Goal: Information Seeking & Learning: Learn about a topic

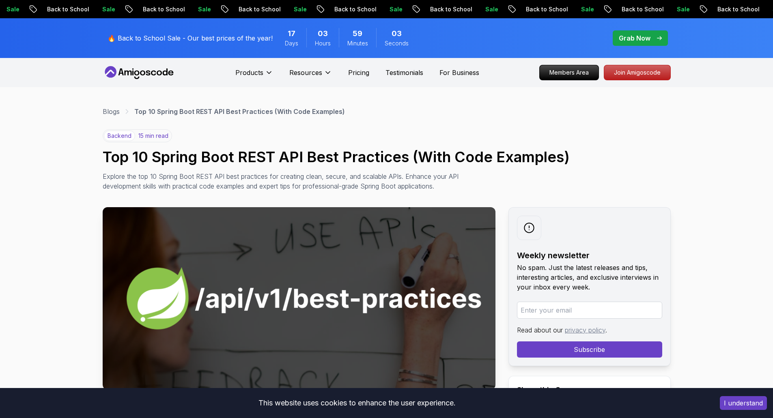
click at [138, 70] on icon at bounding box center [139, 72] width 73 height 13
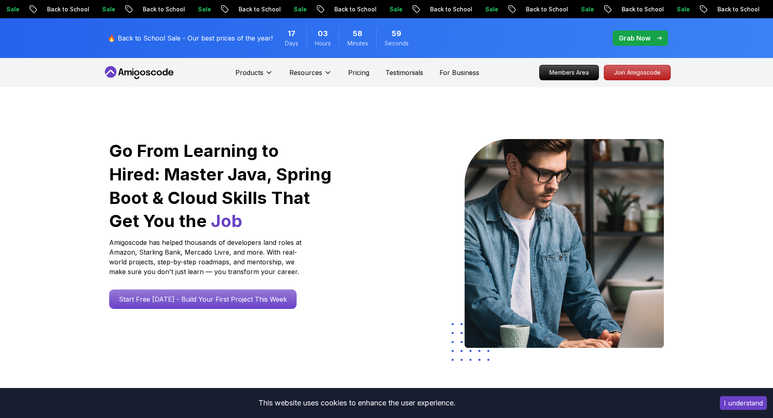
click at [554, 71] on p "Members Area" at bounding box center [569, 73] width 56 height 14
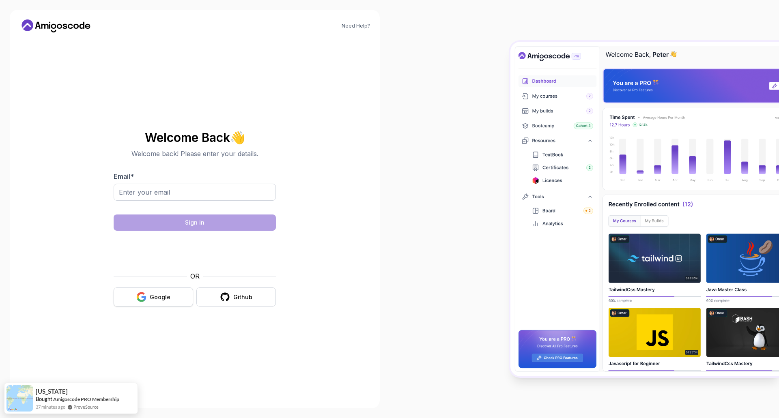
click at [148, 296] on button "Google" at bounding box center [153, 297] width 79 height 19
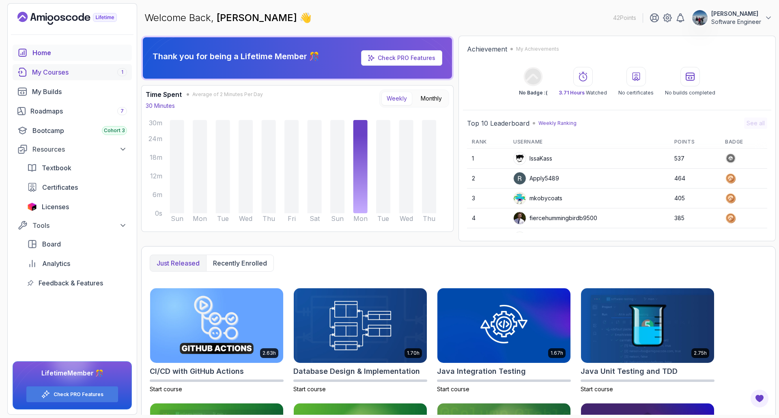
click at [47, 75] on div "My Courses 1" at bounding box center [79, 72] width 95 height 10
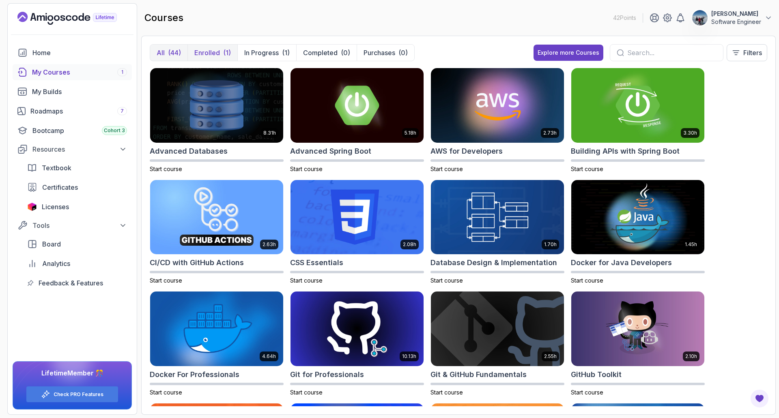
click at [204, 50] on p "Enrolled" at bounding box center [207, 53] width 26 height 10
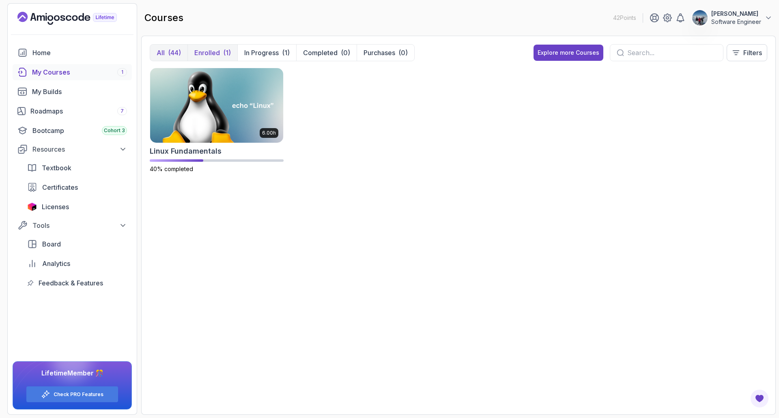
click at [161, 51] on p "All" at bounding box center [161, 53] width 8 height 10
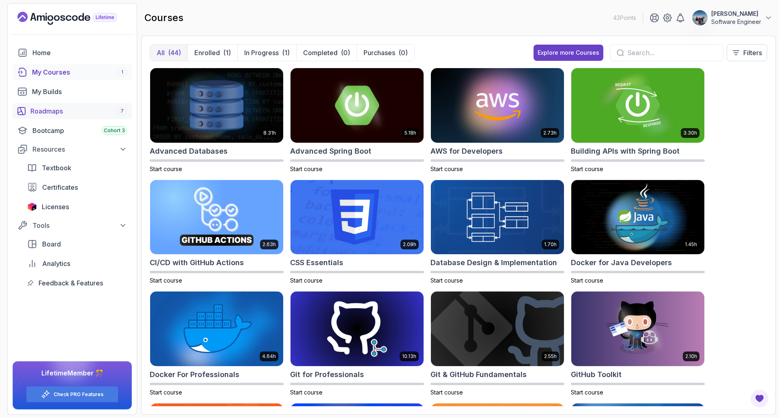
click at [48, 113] on div "Roadmaps 7" at bounding box center [78, 111] width 97 height 10
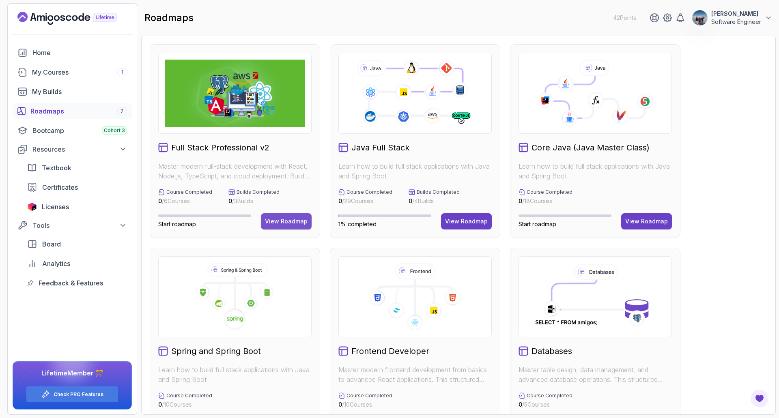
click at [289, 223] on div "View Roadmap" at bounding box center [286, 221] width 43 height 8
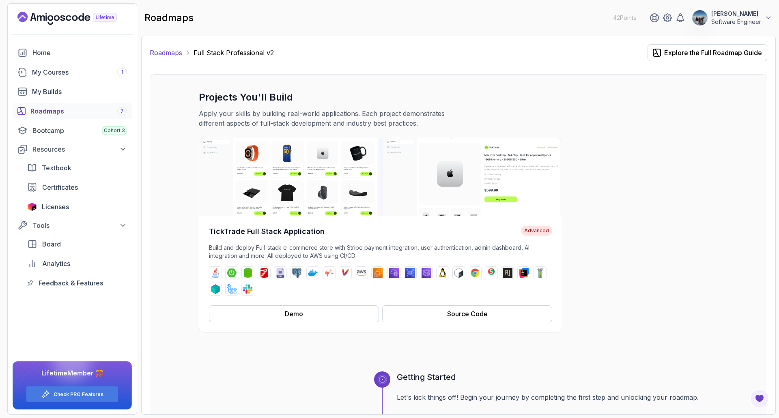
click at [165, 52] on link "Roadmaps" at bounding box center [166, 53] width 32 height 10
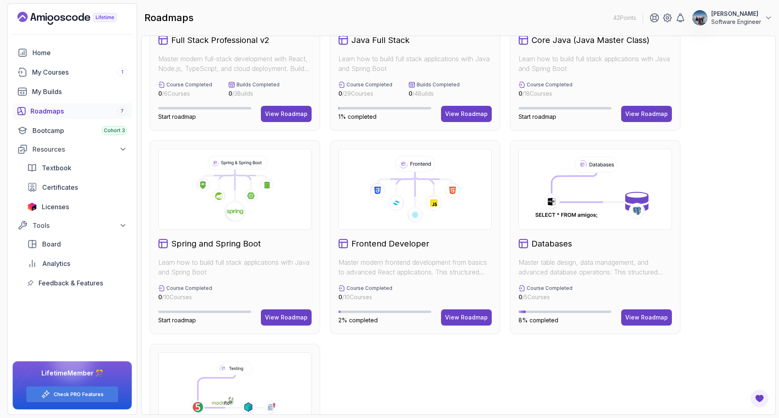
scroll to position [162, 0]
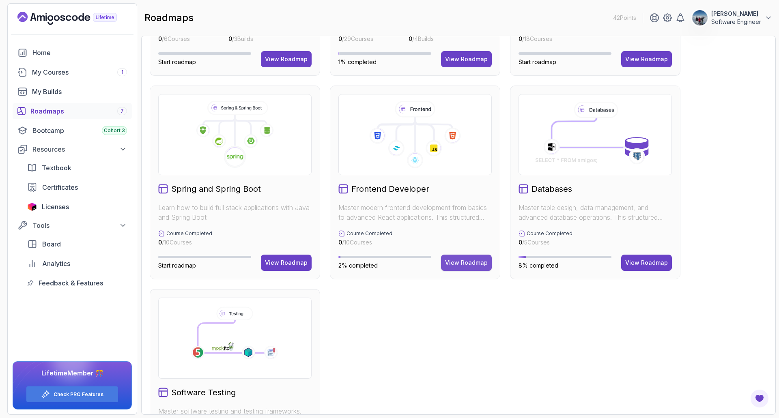
click at [468, 261] on div "View Roadmap" at bounding box center [466, 263] width 43 height 8
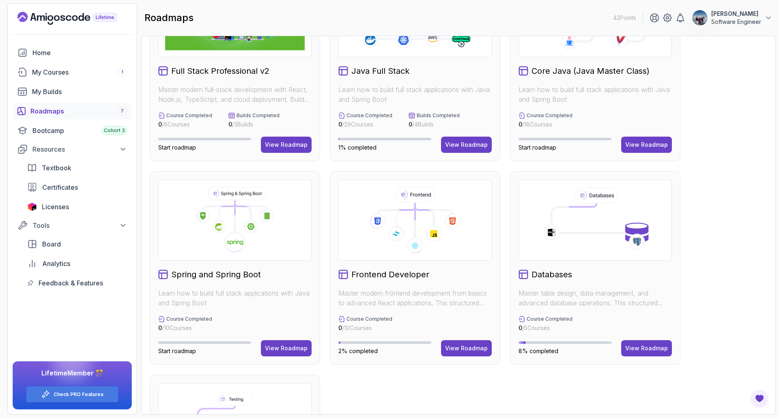
scroll to position [0, 0]
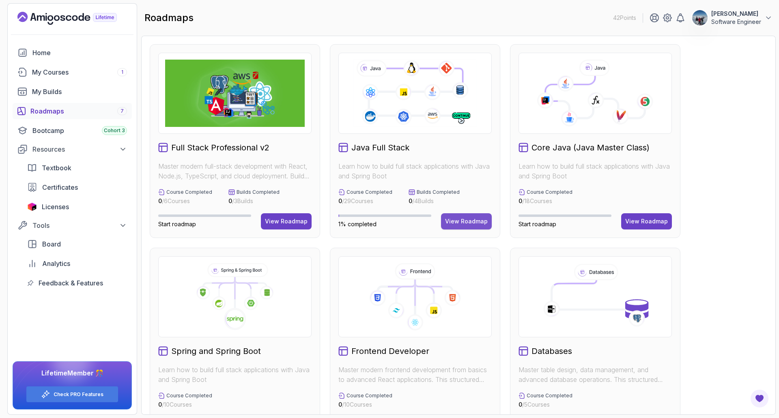
click at [469, 217] on button "View Roadmap" at bounding box center [466, 221] width 51 height 16
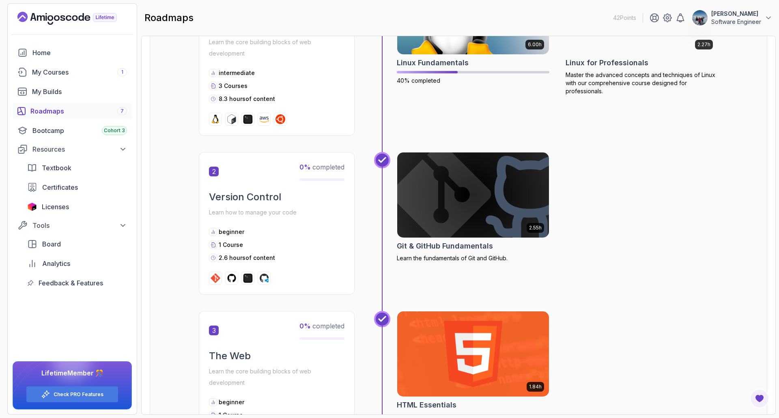
scroll to position [243, 0]
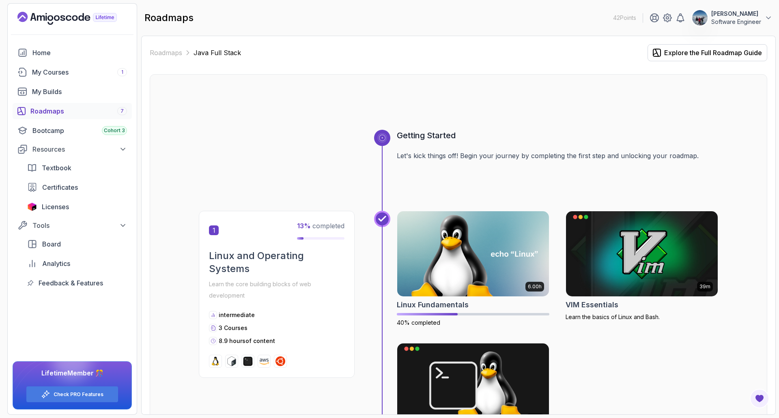
click at [50, 110] on div "Roadmaps 7" at bounding box center [78, 111] width 97 height 10
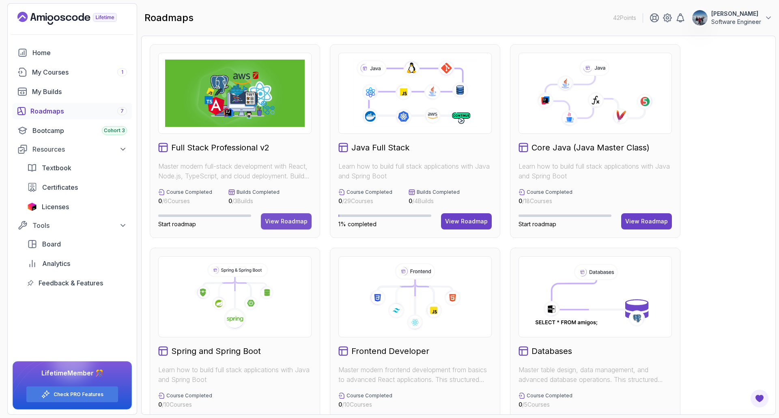
click at [288, 222] on div "View Roadmap" at bounding box center [286, 221] width 43 height 8
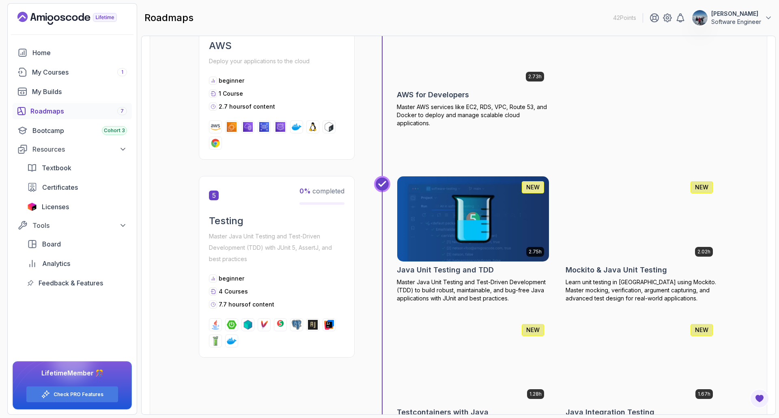
scroll to position [1019, 0]
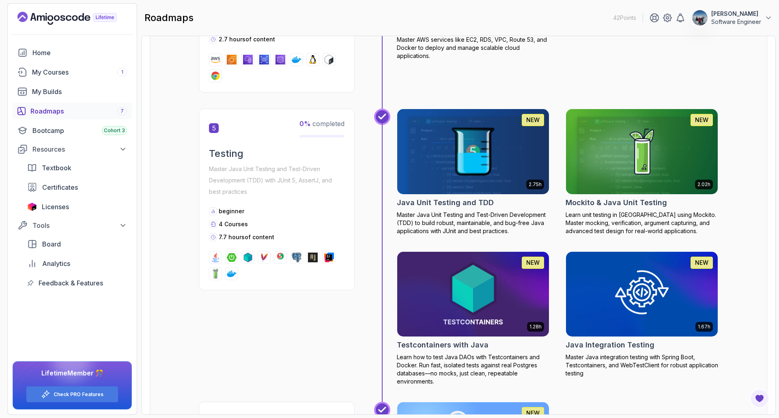
click at [42, 111] on div "Roadmaps 7" at bounding box center [78, 111] width 97 height 10
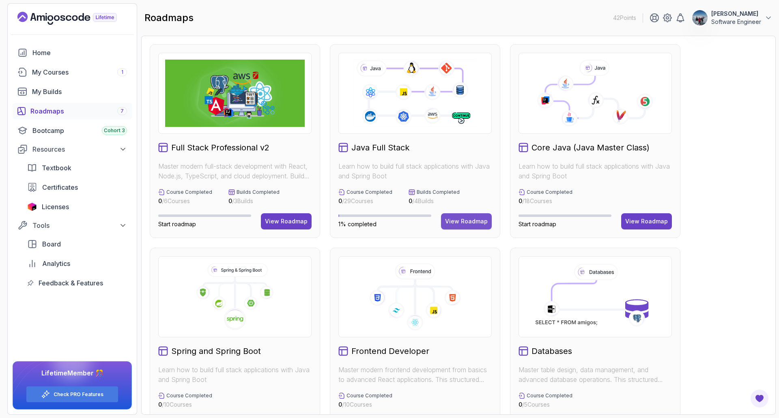
click at [466, 216] on button "View Roadmap" at bounding box center [466, 221] width 51 height 16
click at [88, 131] on div "Bootcamp Cohort 3" at bounding box center [79, 131] width 94 height 10
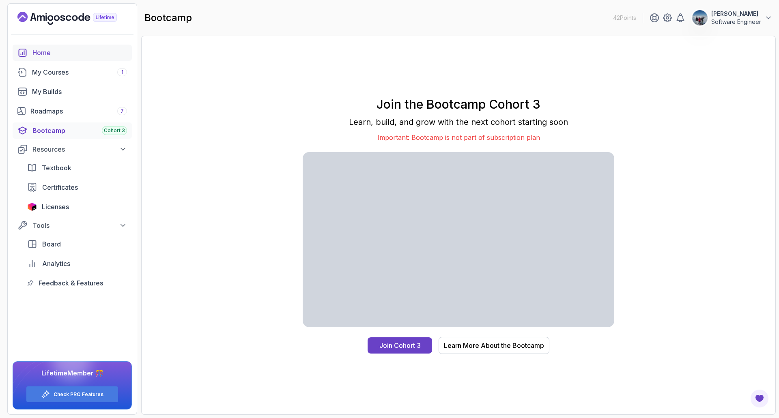
click at [36, 56] on div "Home" at bounding box center [79, 53] width 94 height 10
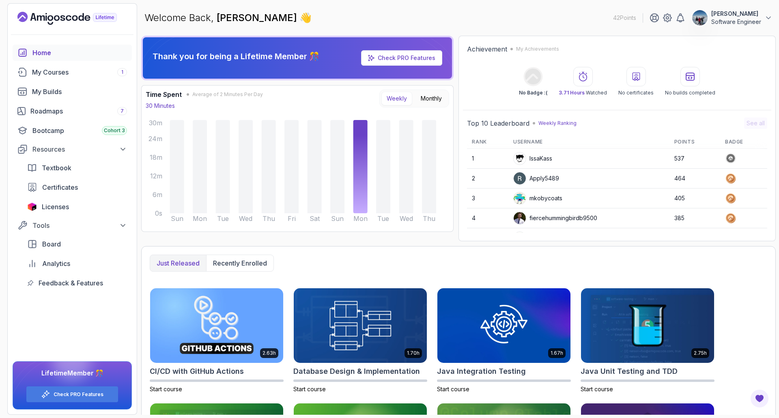
click at [735, 17] on p "[PERSON_NAME]" at bounding box center [736, 14] width 50 height 8
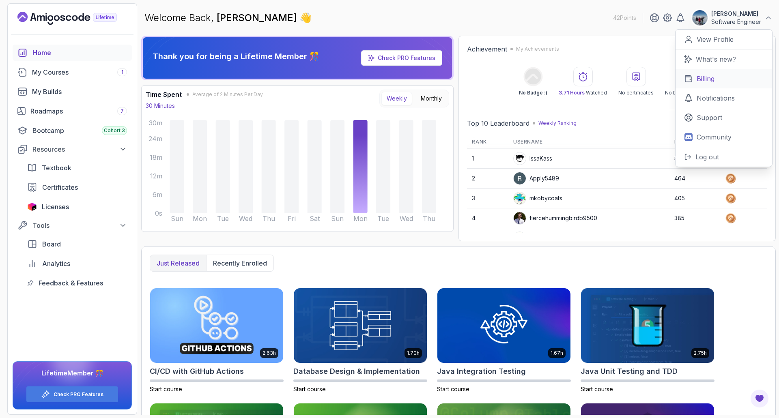
click at [701, 80] on p "Billing" at bounding box center [705, 79] width 18 height 10
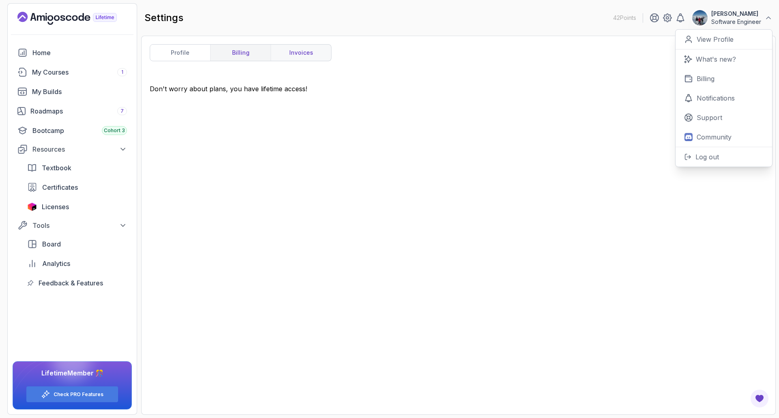
click at [314, 51] on link "invoices" at bounding box center [300, 53] width 60 height 16
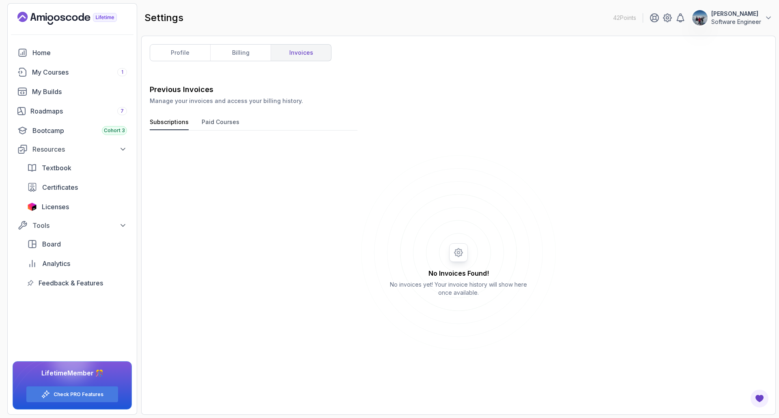
click at [213, 123] on button "Paid Courses" at bounding box center [221, 124] width 38 height 12
click at [168, 123] on button "Subscriptions" at bounding box center [169, 124] width 39 height 12
click at [240, 54] on link "billing" at bounding box center [240, 53] width 60 height 16
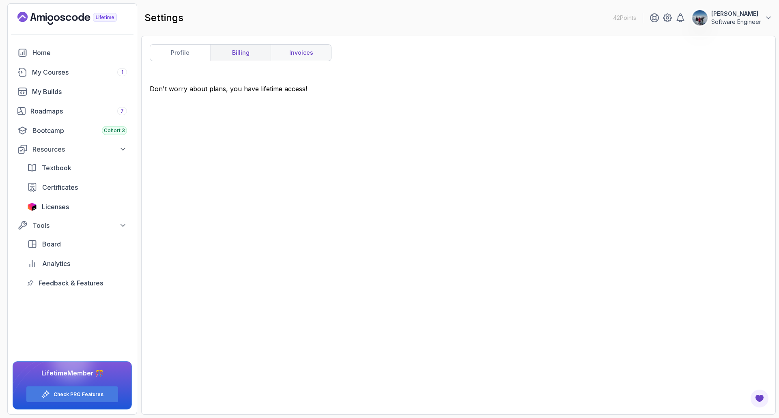
click at [301, 54] on link "invoices" at bounding box center [300, 53] width 60 height 16
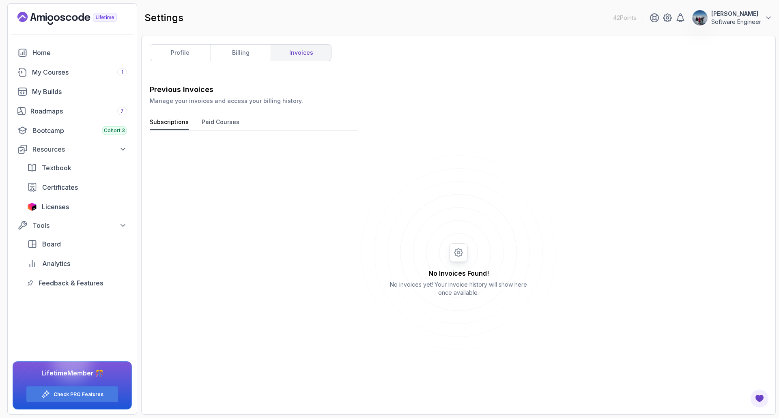
click at [218, 122] on button "Paid Courses" at bounding box center [221, 124] width 38 height 12
click at [155, 121] on button "Subscriptions" at bounding box center [169, 124] width 39 height 12
click at [234, 52] on link "billing" at bounding box center [240, 53] width 60 height 16
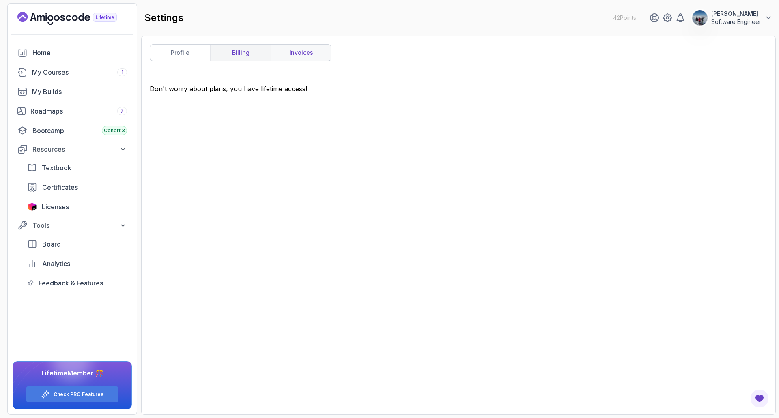
click at [303, 49] on link "invoices" at bounding box center [300, 53] width 60 height 16
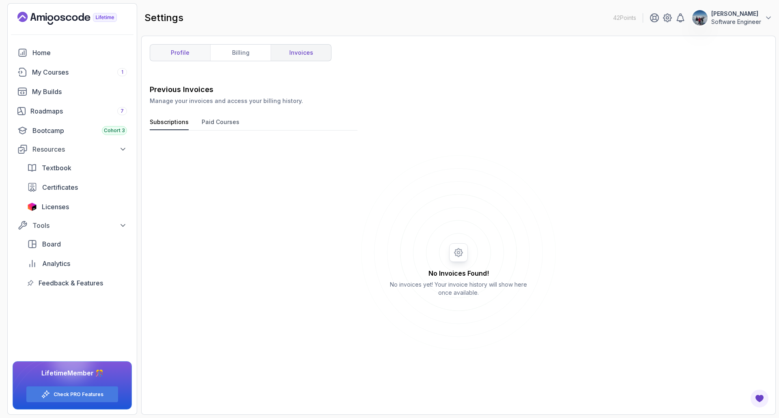
click at [176, 52] on link "profile" at bounding box center [180, 53] width 60 height 16
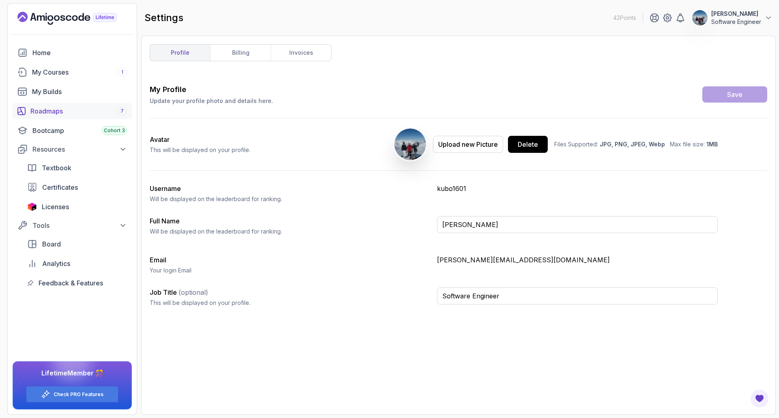
click at [37, 109] on div "Roadmaps 7" at bounding box center [78, 111] width 97 height 10
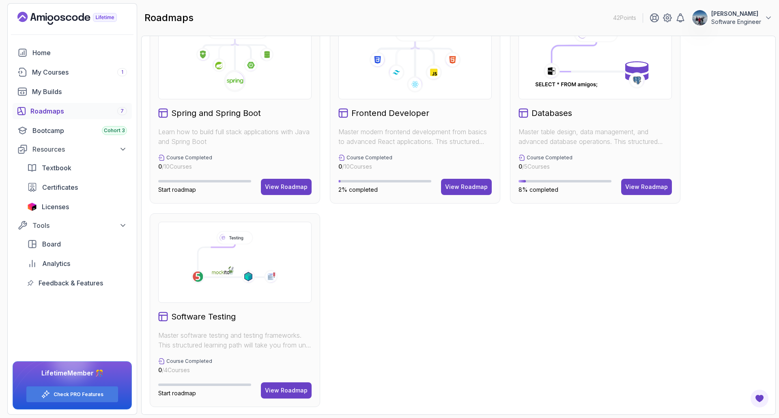
scroll to position [239, 0]
click at [286, 384] on button "View Roadmap" at bounding box center [286, 390] width 51 height 16
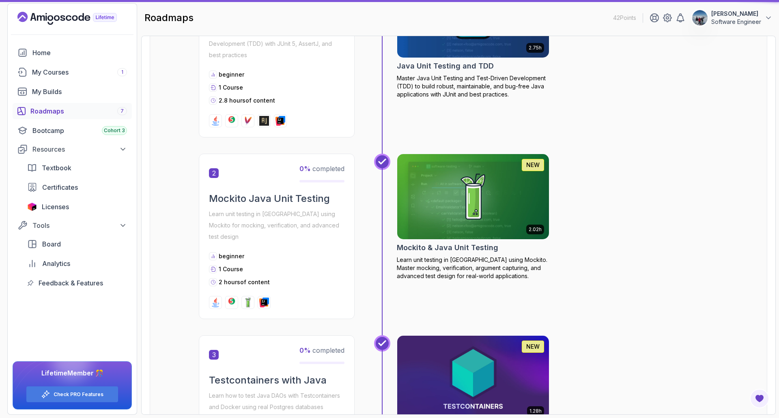
scroll to position [8, 0]
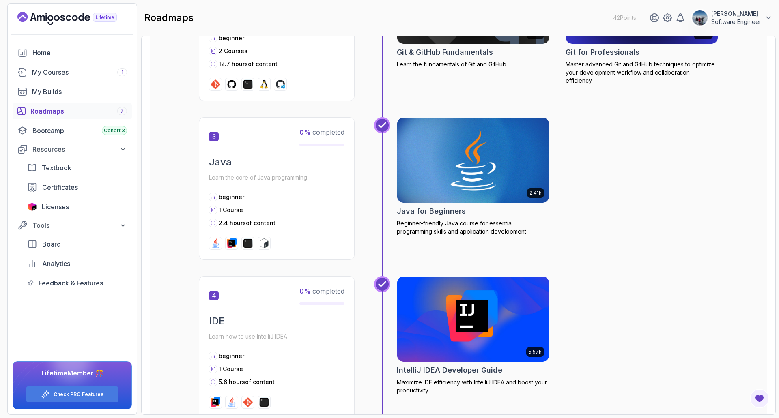
scroll to position [608, 0]
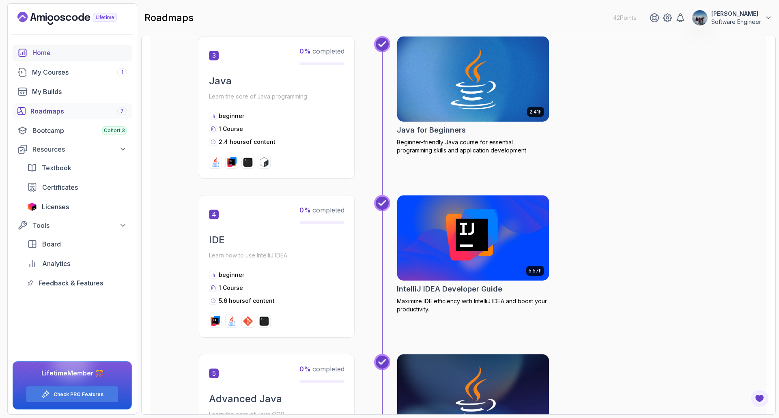
click at [44, 55] on div "Home" at bounding box center [79, 53] width 94 height 10
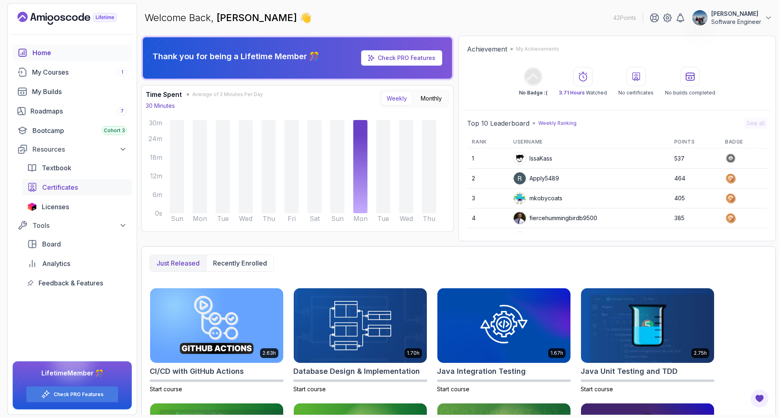
click at [52, 187] on span "Certificates" at bounding box center [60, 187] width 36 height 10
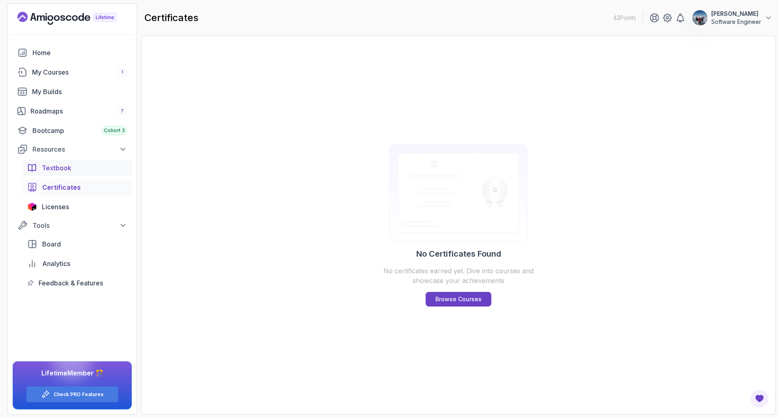
click at [49, 165] on span "Textbook" at bounding box center [57, 168] width 30 height 10
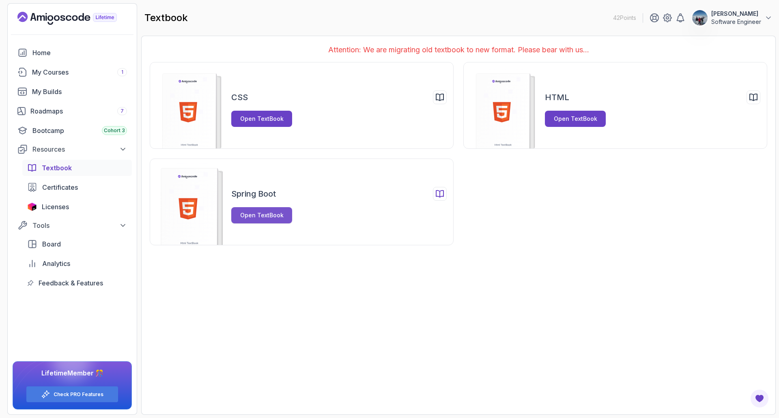
click at [262, 210] on button "Open TextBook" at bounding box center [261, 215] width 61 height 16
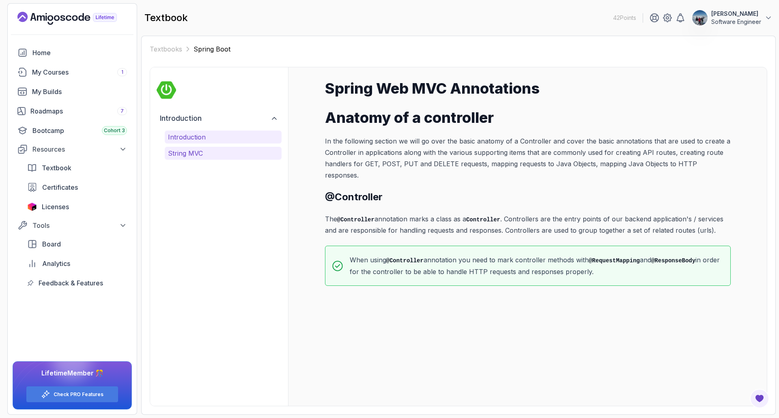
click at [195, 154] on p "String MVC" at bounding box center [223, 153] width 110 height 10
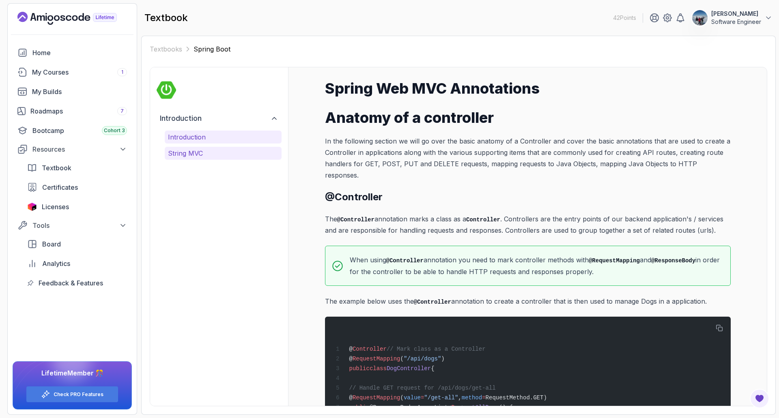
click at [195, 140] on p "Introduction" at bounding box center [223, 137] width 110 height 10
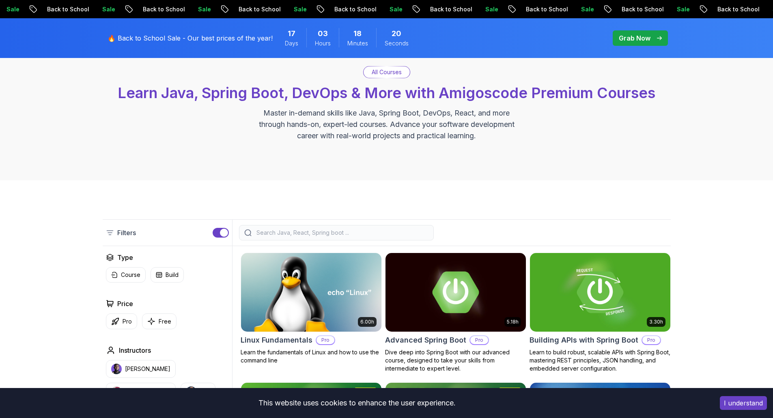
scroll to position [122, 0]
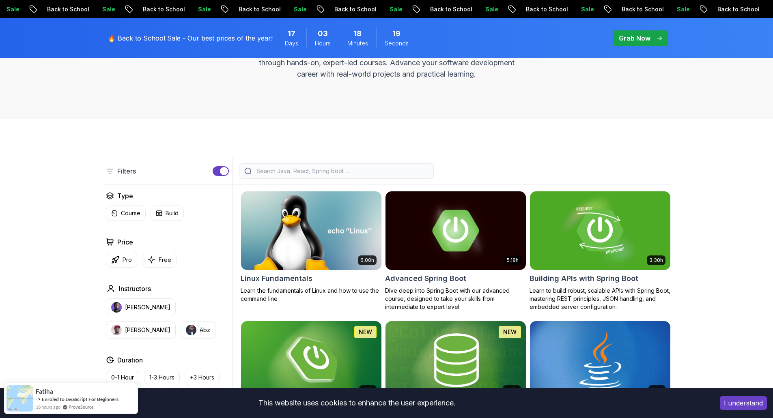
click at [312, 173] on input "search" at bounding box center [342, 171] width 174 height 8
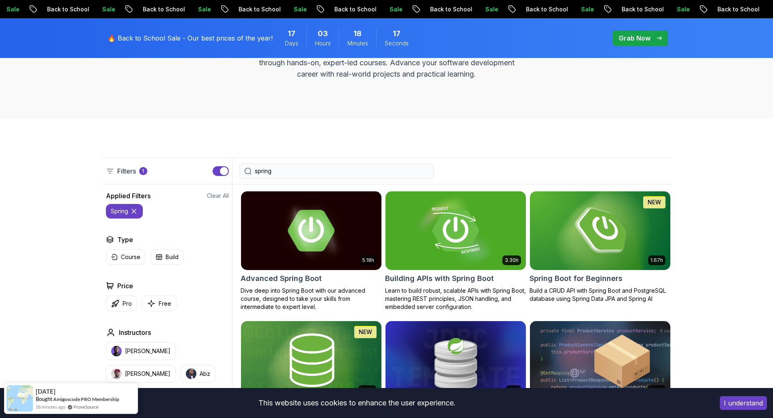
type input "spring"
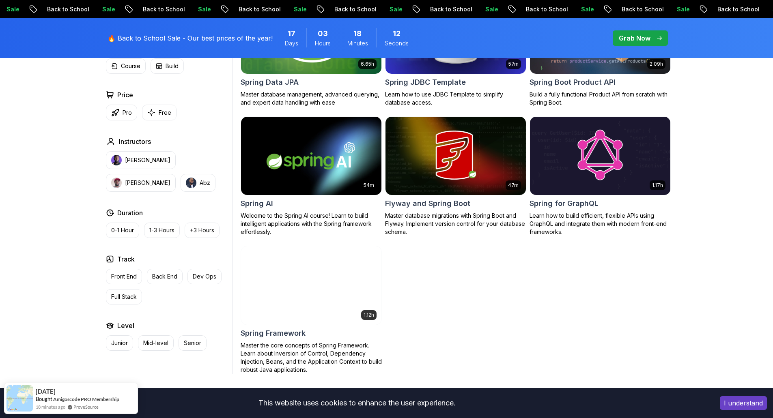
scroll to position [487, 0]
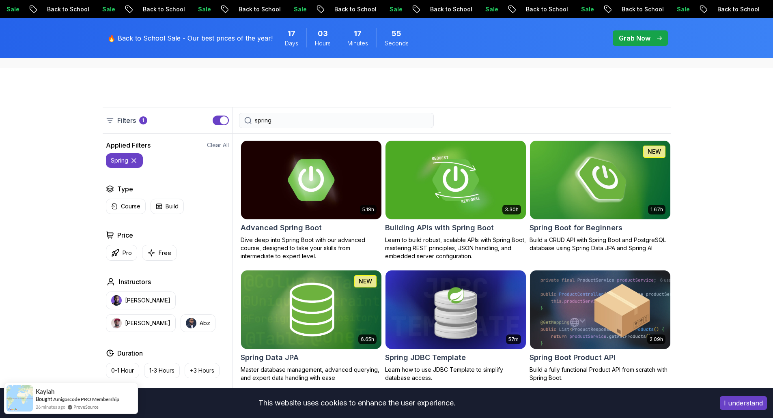
scroll to position [243, 0]
